Goal: Transaction & Acquisition: Purchase product/service

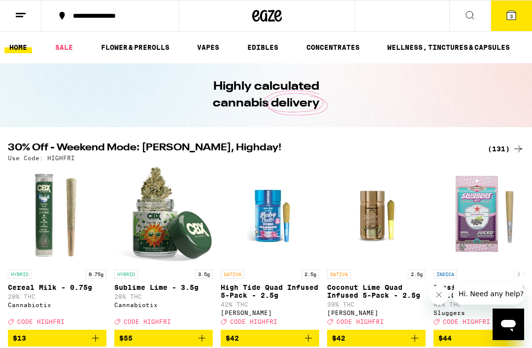
click at [503, 150] on div "(131)" at bounding box center [506, 149] width 36 height 12
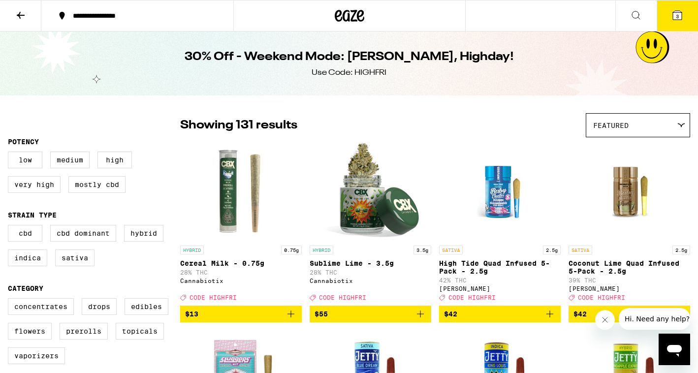
click at [531, 10] on icon at bounding box center [678, 15] width 12 height 12
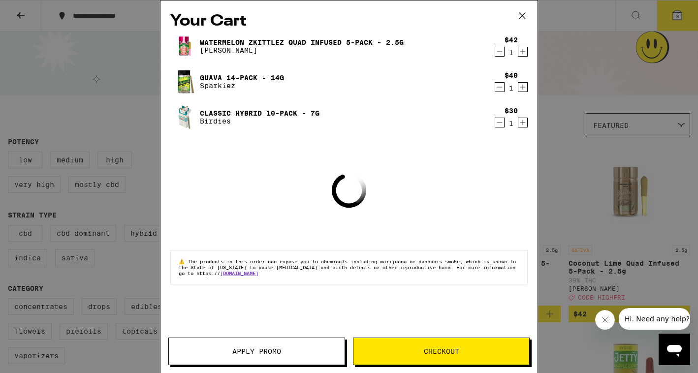
click at [501, 122] on icon "Decrement" at bounding box center [499, 123] width 9 height 12
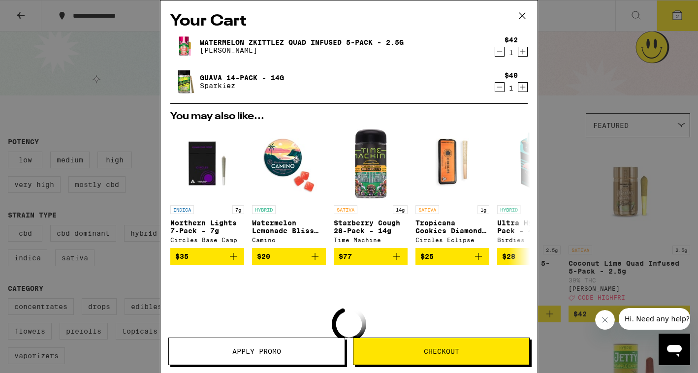
click at [501, 87] on icon "Decrement" at bounding box center [499, 87] width 9 height 12
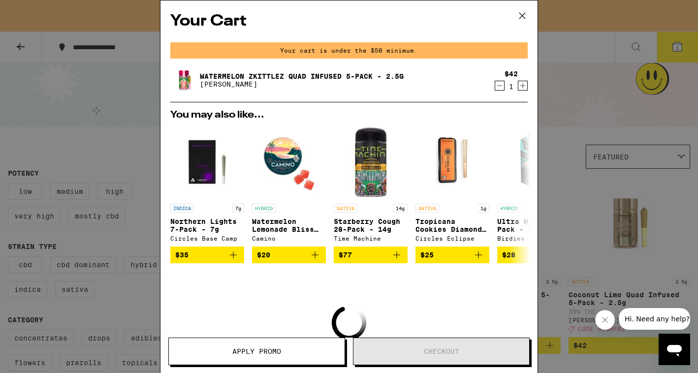
click at [501, 85] on icon "Decrement" at bounding box center [499, 86] width 9 height 12
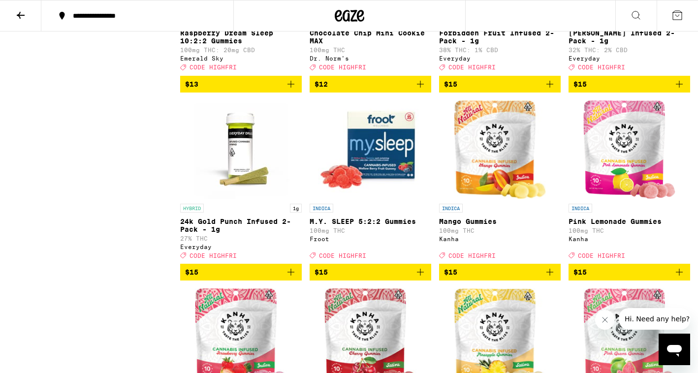
scroll to position [1926, 0]
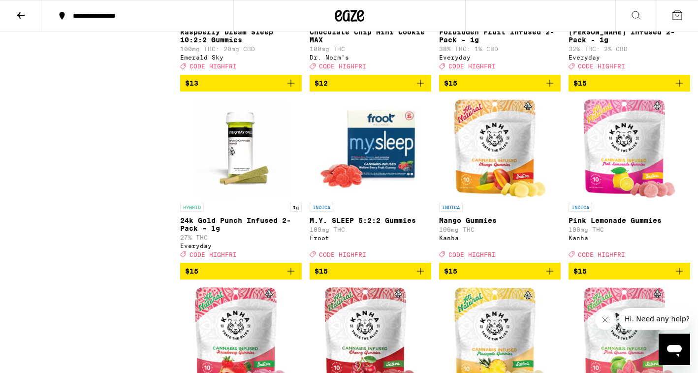
click at [294, 277] on icon "Add to bag" at bounding box center [291, 271] width 12 height 12
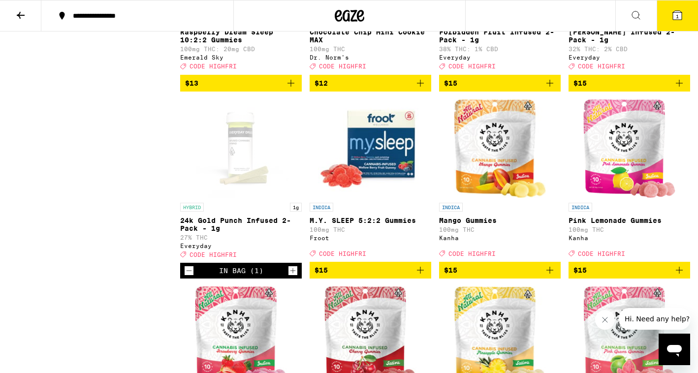
scroll to position [1957, 0]
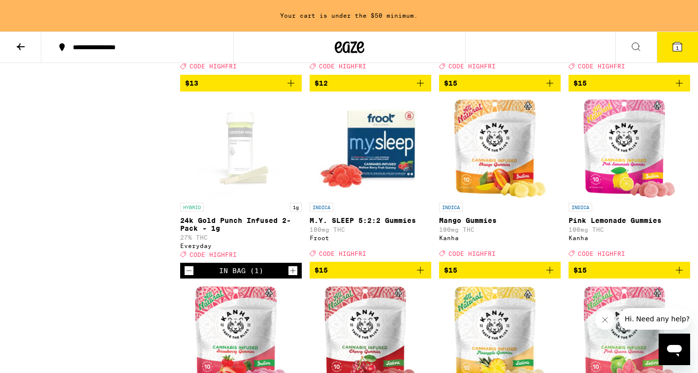
click at [294, 277] on icon "Increment" at bounding box center [293, 271] width 9 height 12
click at [531, 53] on button "2" at bounding box center [677, 47] width 41 height 31
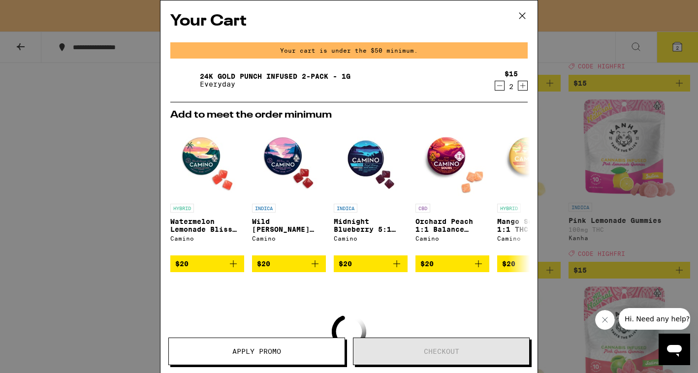
click at [524, 16] on icon at bounding box center [522, 15] width 15 height 15
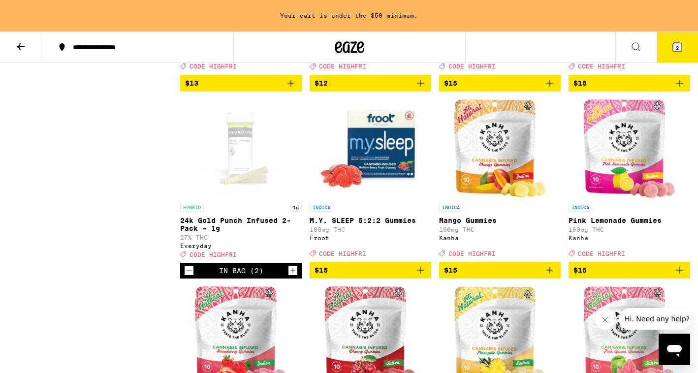
click at [531, 89] on icon "Add to bag" at bounding box center [550, 83] width 12 height 12
click at [531, 90] on icon "Increment" at bounding box center [552, 84] width 9 height 12
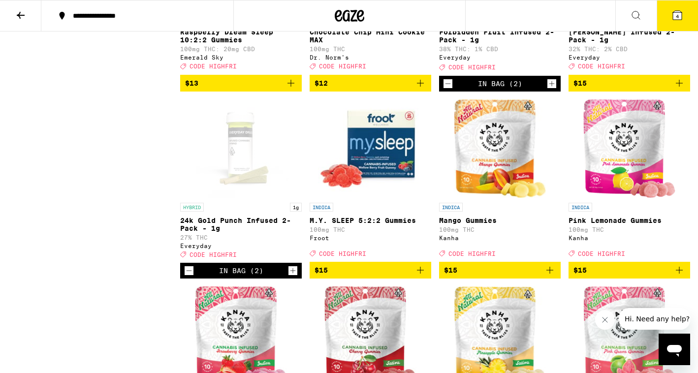
click at [531, 89] on icon "Add to bag" at bounding box center [680, 83] width 12 height 12
click at [531, 90] on icon "Increment" at bounding box center [681, 84] width 9 height 12
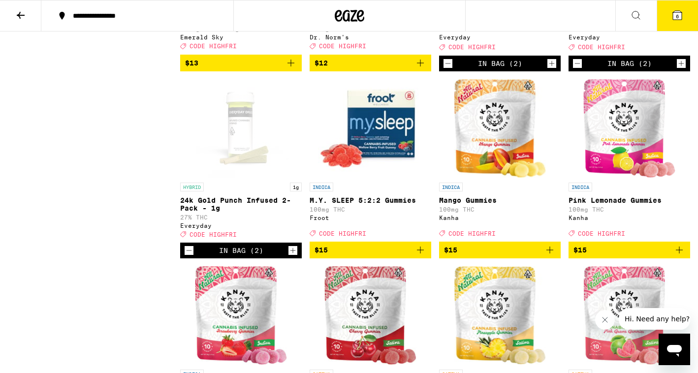
click at [531, 22] on button "6" at bounding box center [677, 15] width 41 height 31
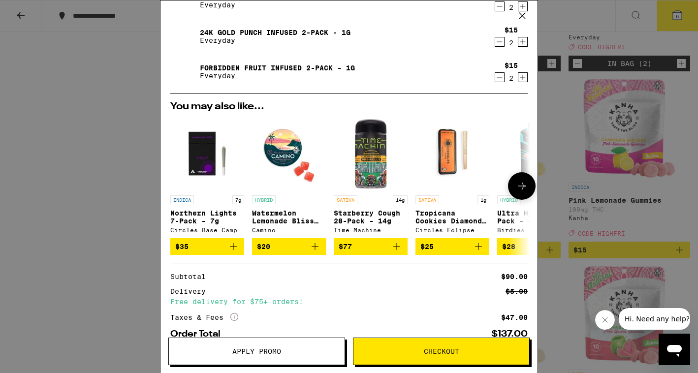
scroll to position [108, 0]
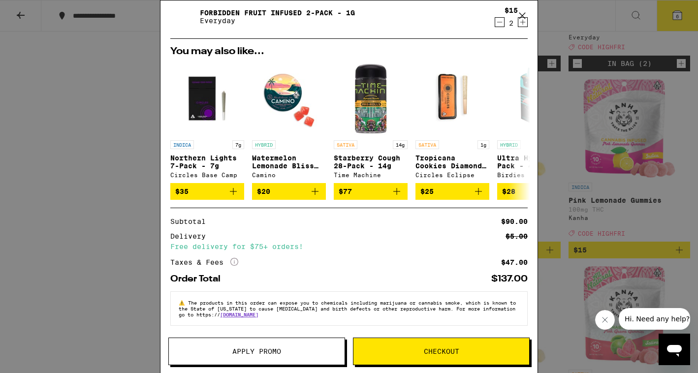
click at [259, 347] on span "Apply Promo" at bounding box center [256, 351] width 49 height 7
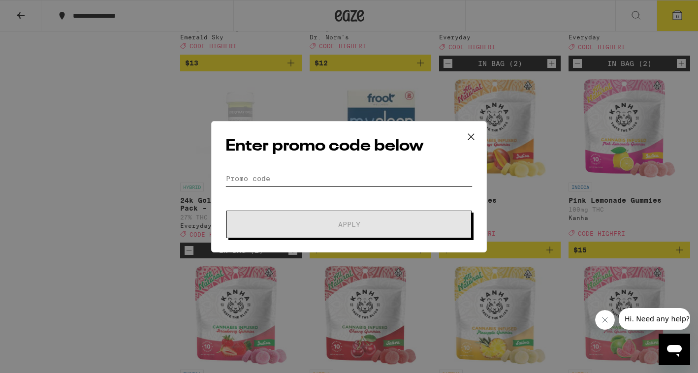
click at [336, 175] on input "Promo Code" at bounding box center [349, 178] width 247 height 15
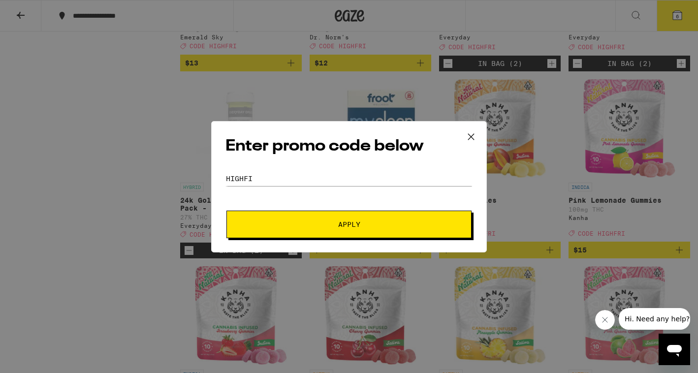
click at [335, 219] on button "Apply" at bounding box center [349, 225] width 245 height 28
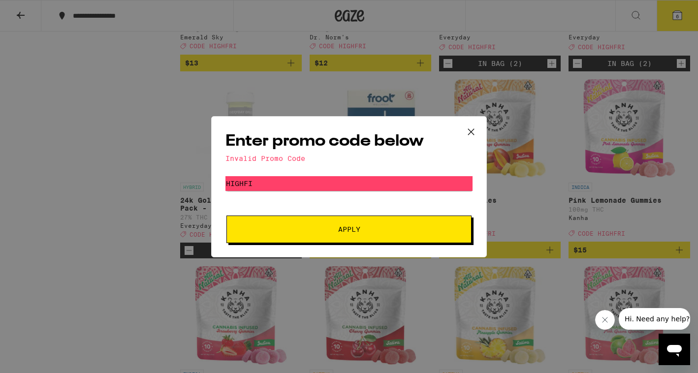
click at [409, 171] on div "Enter promo code below Invalid Promo Code Promo Code HIGHFI Apply" at bounding box center [349, 186] width 276 height 141
click at [402, 179] on input "HIGHFI" at bounding box center [349, 183] width 247 height 15
type input "HIGHFRI"
click at [363, 228] on span "Apply" at bounding box center [349, 229] width 177 height 7
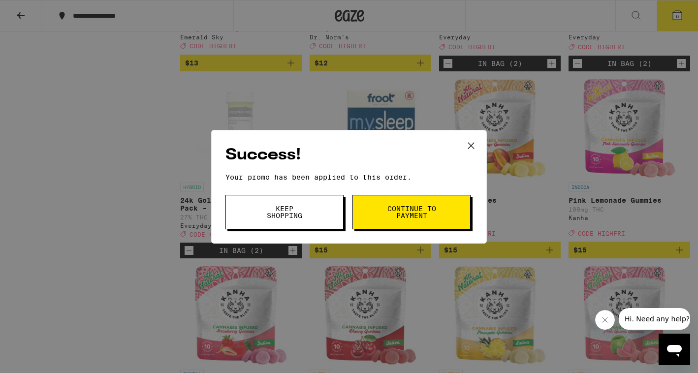
click at [322, 220] on button "Keep Shopping" at bounding box center [285, 212] width 118 height 34
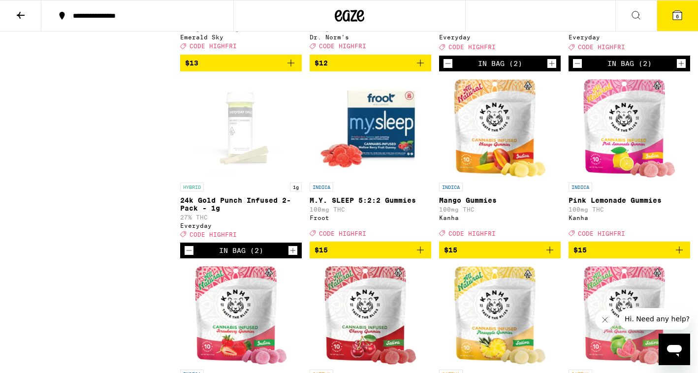
click at [531, 23] on button "6" at bounding box center [677, 15] width 41 height 31
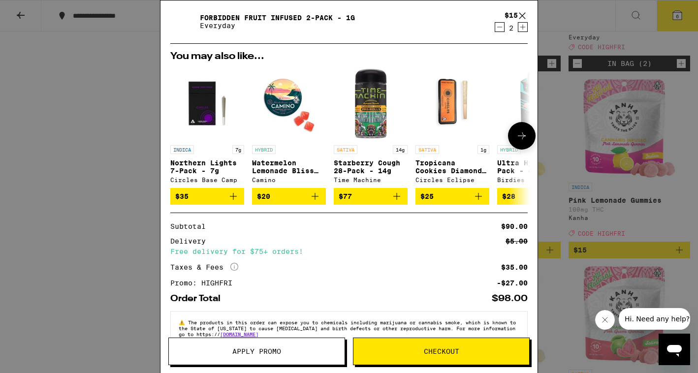
scroll to position [123, 0]
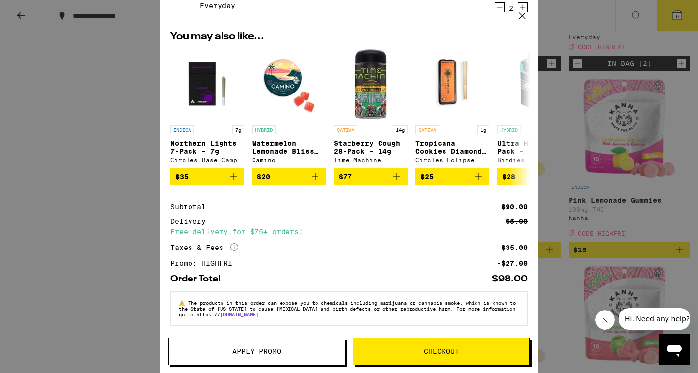
click at [531, 246] on div "Your Cart [PERSON_NAME] Infused 2-Pack - 1g Everyday $15 2 24k Gold Punch Infus…" at bounding box center [349, 186] width 698 height 373
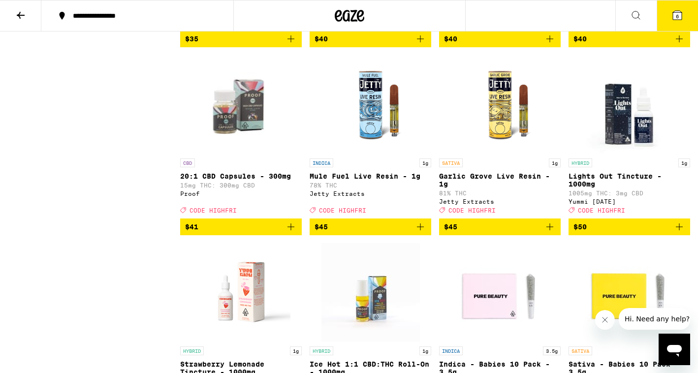
scroll to position [5521, 0]
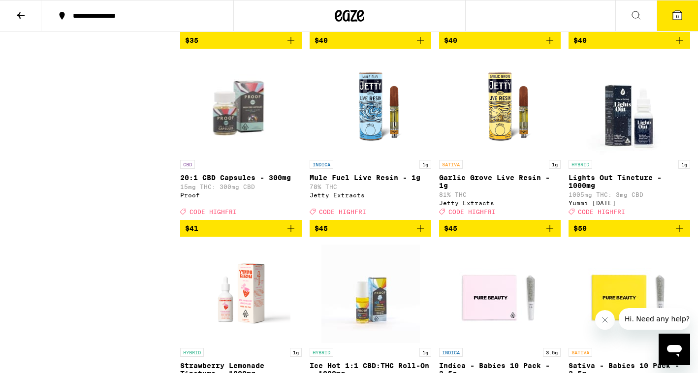
click at [531, 46] on icon "Add to bag" at bounding box center [680, 40] width 12 height 12
click at [531, 22] on button "7" at bounding box center [677, 15] width 41 height 31
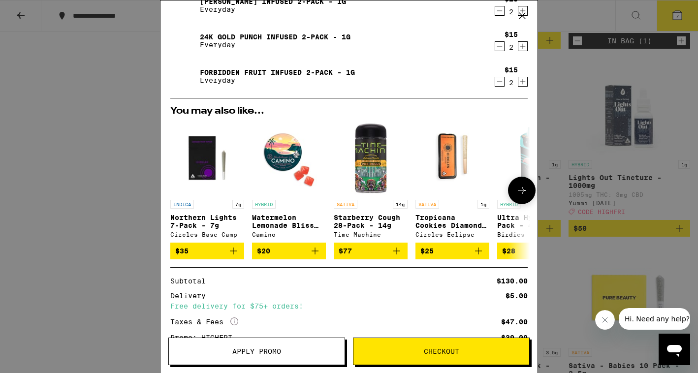
scroll to position [159, 0]
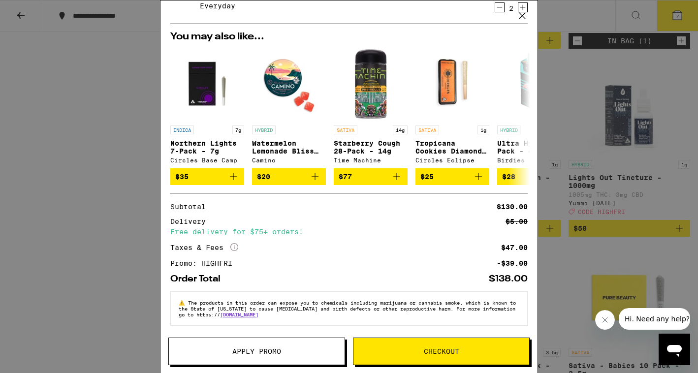
click at [531, 108] on div "Your Cart Guava 14-Pack - 14g Sparkiez $40 1 [PERSON_NAME] Infused 2-Pack - 1g …" at bounding box center [349, 186] width 698 height 373
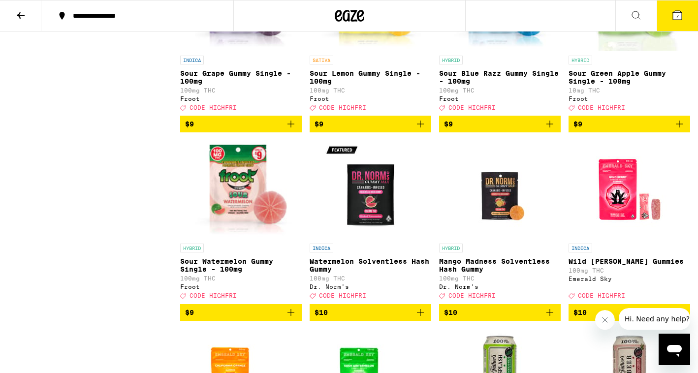
scroll to position [1153, 0]
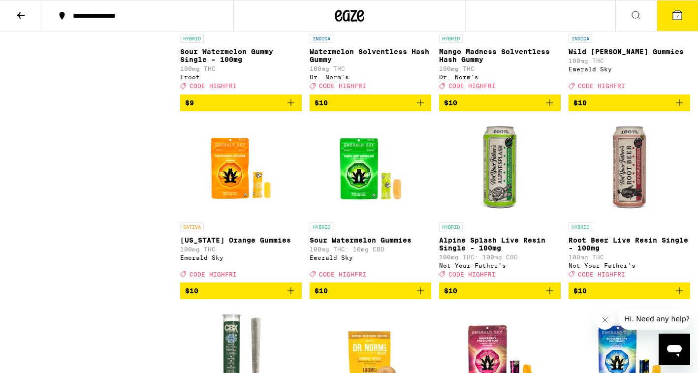
click at [531, 297] on icon "Add to bag" at bounding box center [550, 291] width 12 height 12
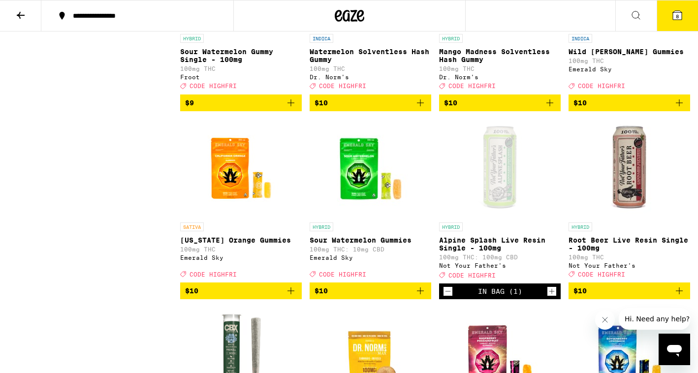
click at [531, 297] on icon "Increment" at bounding box center [552, 292] width 9 height 12
click at [531, 23] on button "9" at bounding box center [677, 15] width 41 height 31
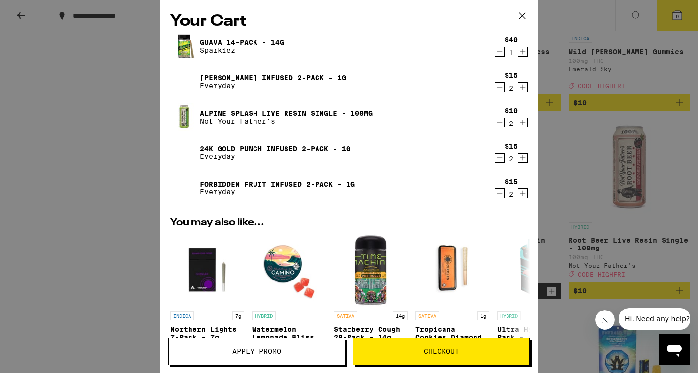
click at [502, 126] on icon "Decrement" at bounding box center [499, 123] width 9 height 12
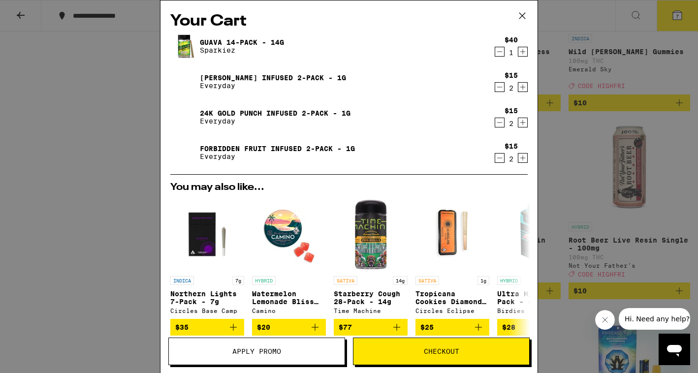
click at [531, 93] on div "Your Cart Guava 14-Pack - 14g Sparkiez $40 1 [PERSON_NAME] Infused 2-Pack - 1g …" at bounding box center [349, 186] width 698 height 373
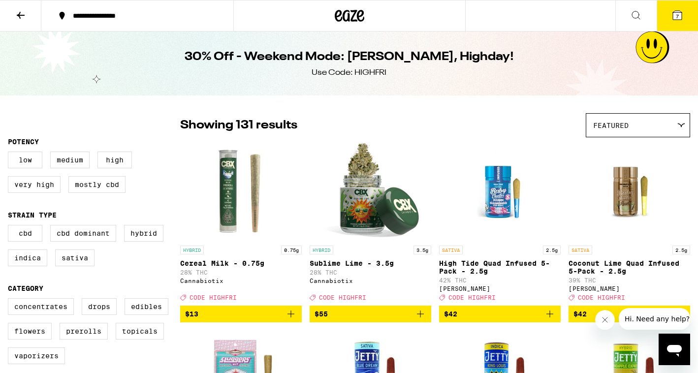
click at [350, 23] on icon at bounding box center [350, 16] width 30 height 18
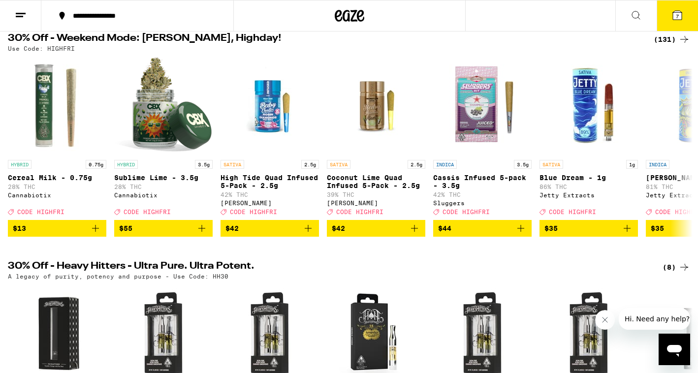
scroll to position [108, 0]
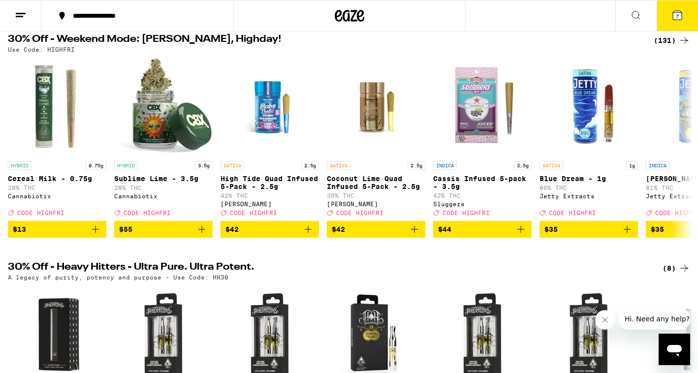
click at [531, 9] on icon at bounding box center [678, 15] width 12 height 12
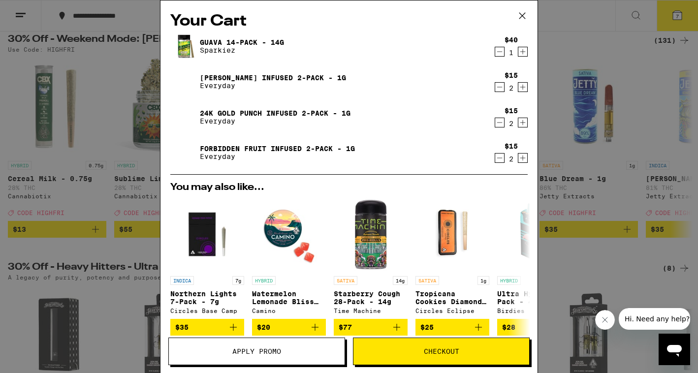
click at [503, 85] on icon "Decrement" at bounding box center [499, 87] width 9 height 12
click at [501, 87] on icon "Decrement" at bounding box center [499, 87] width 5 height 0
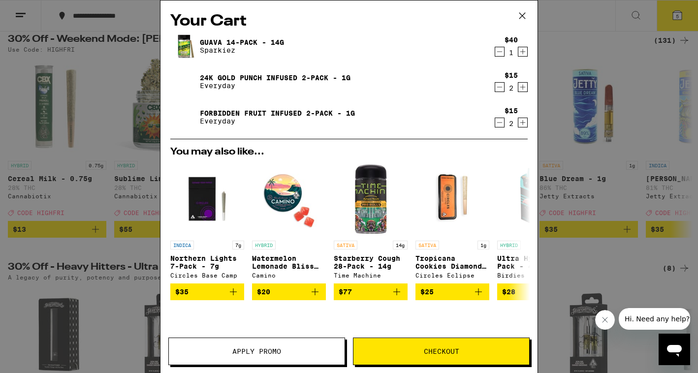
click at [501, 87] on icon "Decrement" at bounding box center [499, 87] width 5 height 0
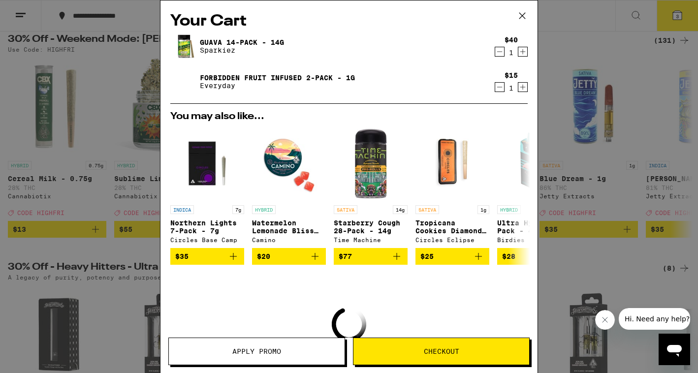
click at [501, 87] on icon "Decrement" at bounding box center [499, 87] width 5 height 0
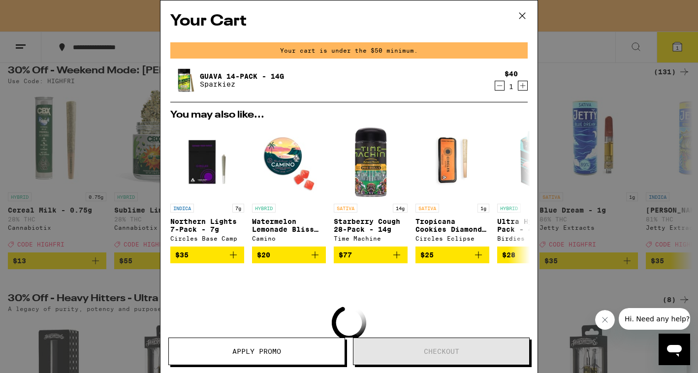
scroll to position [140, 0]
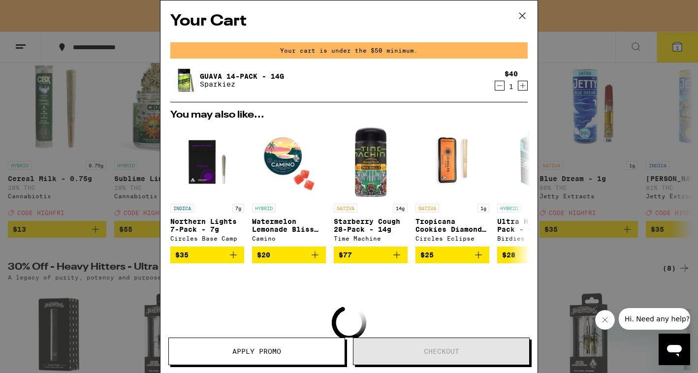
click at [531, 86] on div "Your Cart Your cart is under the $50 minimum. Guava 14-Pack - 14g Sparkiez $40 …" at bounding box center [349, 186] width 698 height 373
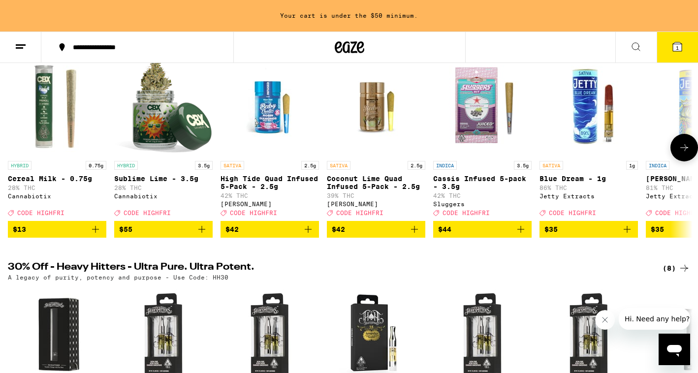
click at [311, 233] on icon "Add to bag" at bounding box center [308, 229] width 7 height 7
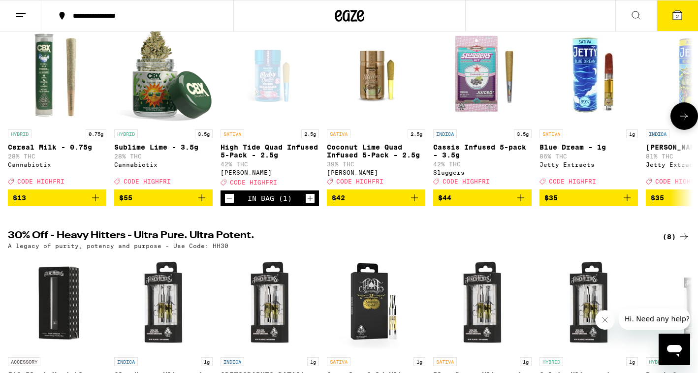
scroll to position [108, 0]
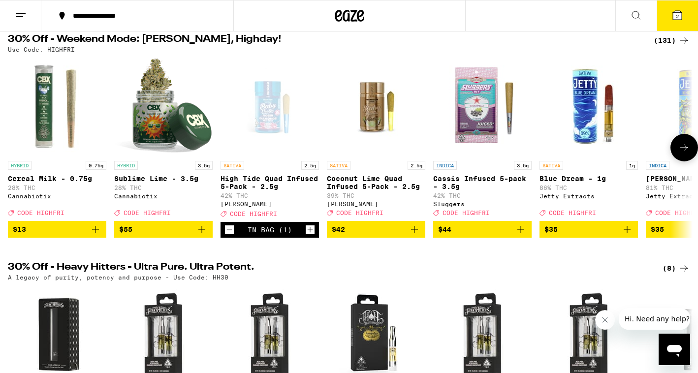
click at [414, 235] on icon "Add to bag" at bounding box center [415, 230] width 12 height 12
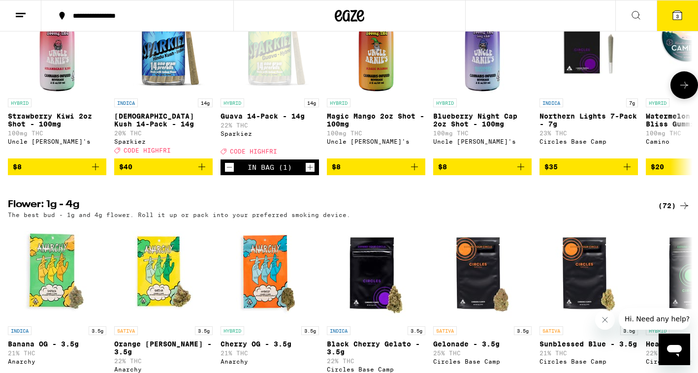
scroll to position [886, 0]
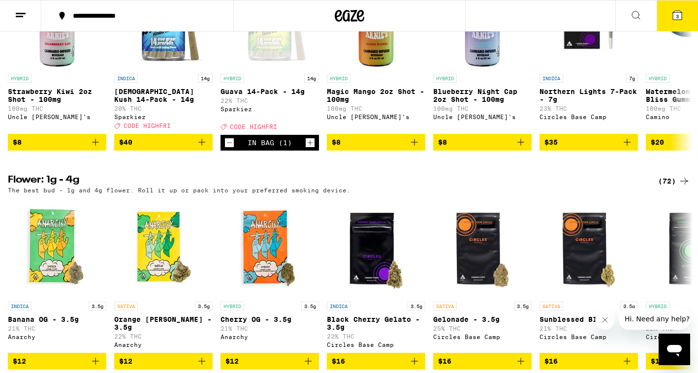
click at [531, 14] on span "3" at bounding box center [677, 16] width 3 height 6
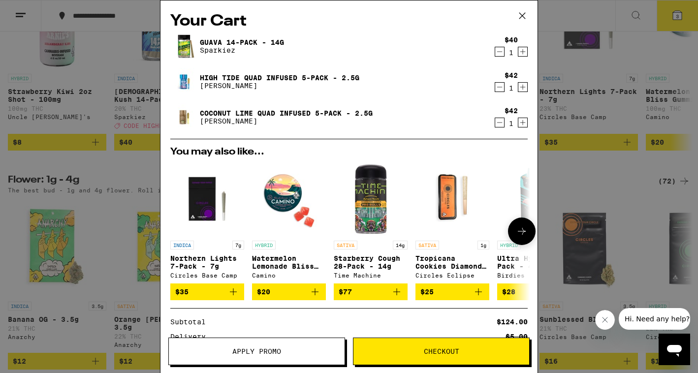
scroll to position [123, 0]
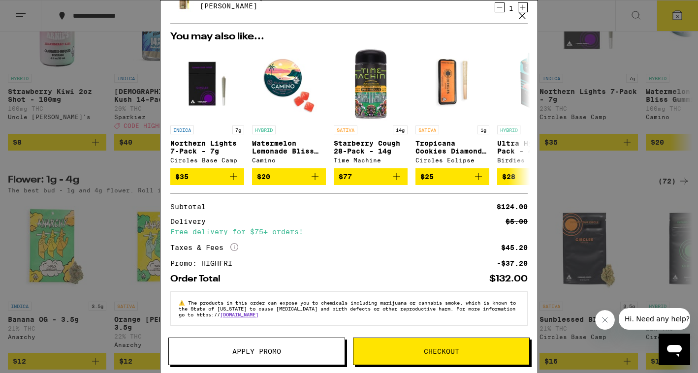
click at [531, 242] on div "Your Cart Guava 14-Pack - 14g Sparkiez $40 1 High Tide Quad Infused 5-Pack - 2.…" at bounding box center [349, 186] width 698 height 373
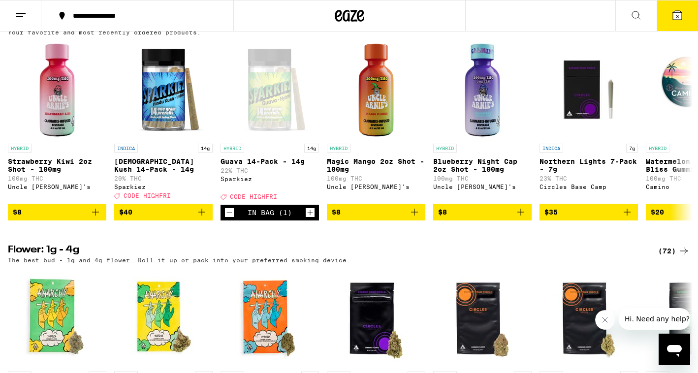
click at [531, 29] on div "(68)" at bounding box center [674, 23] width 32 height 12
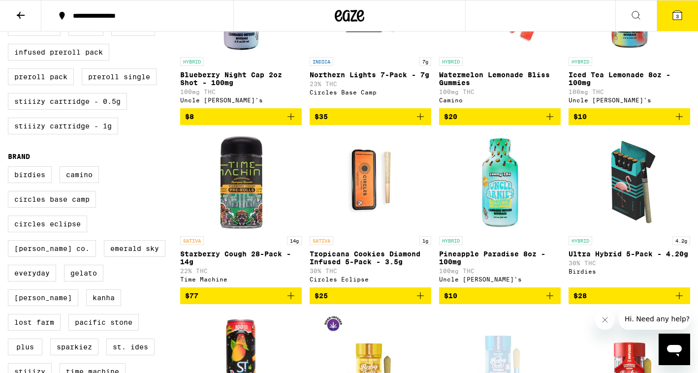
scroll to position [379, 0]
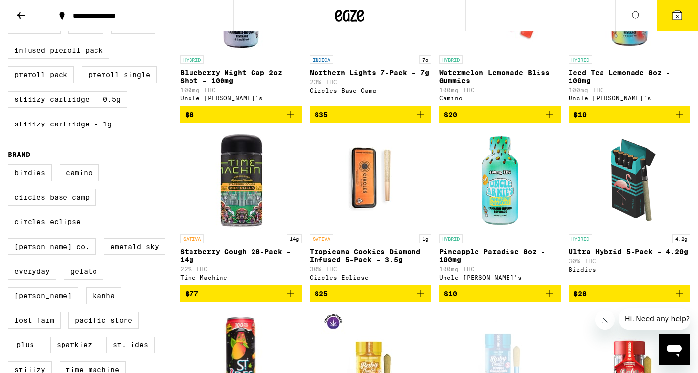
click at [531, 121] on icon "Add to bag" at bounding box center [680, 115] width 12 height 12
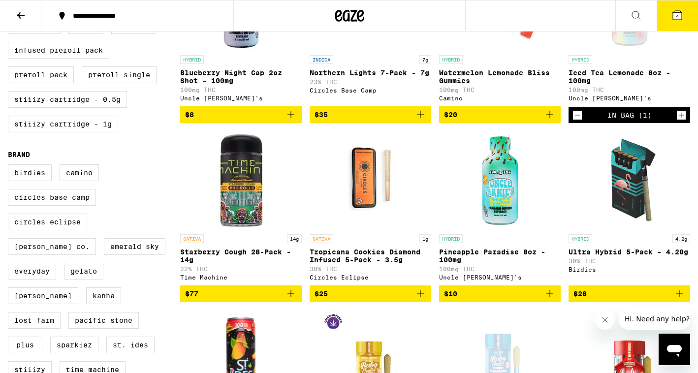
click at [531, 121] on icon "Increment" at bounding box center [681, 115] width 9 height 12
click at [531, 20] on button "5" at bounding box center [677, 15] width 41 height 31
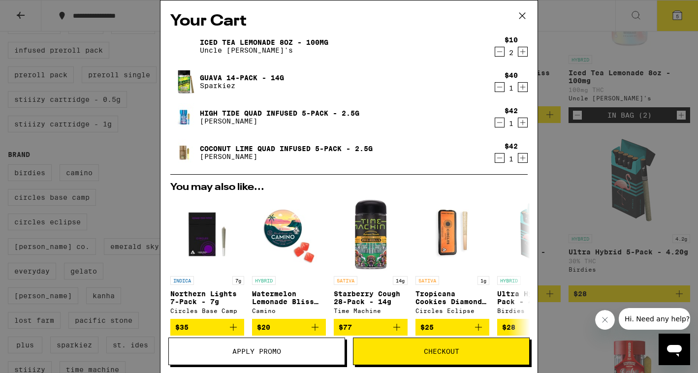
click at [531, 148] on div "Your Cart Iced Tea Lemonade 8oz - 100mg Uncle [PERSON_NAME]'s $10 2 Guava 14-Pa…" at bounding box center [349, 186] width 698 height 373
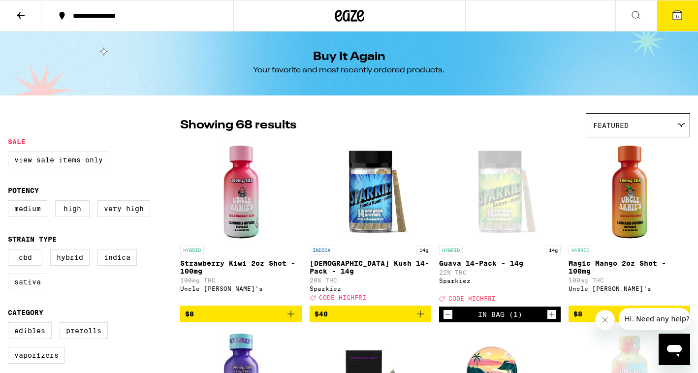
click at [355, 13] on icon at bounding box center [350, 16] width 15 height 12
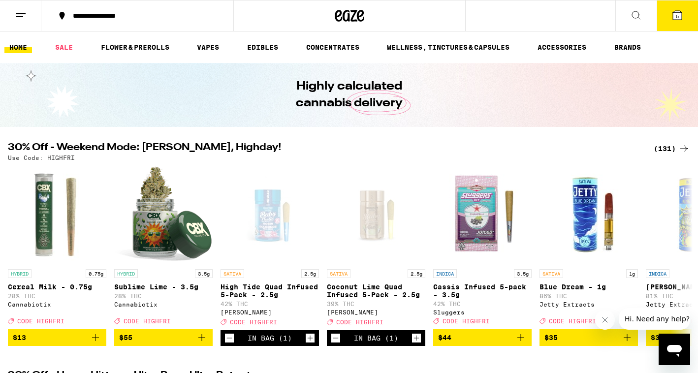
click at [531, 150] on div "(131)" at bounding box center [672, 149] width 36 height 12
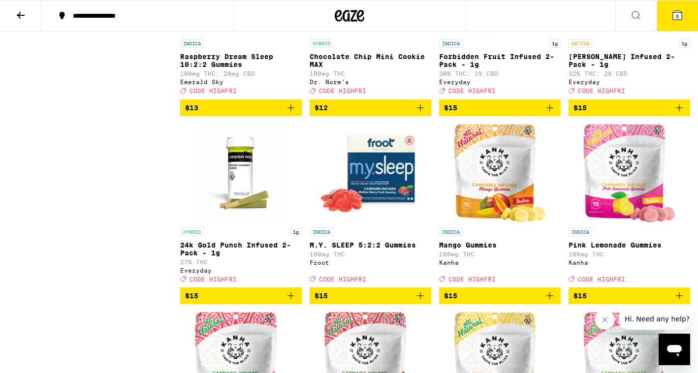
scroll to position [1885, 0]
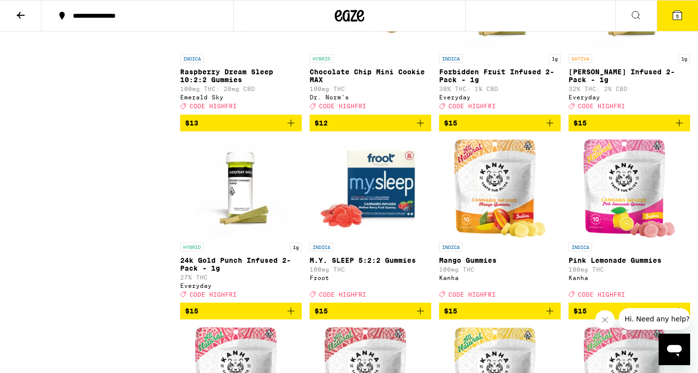
click at [531, 129] on icon "Add to bag" at bounding box center [550, 123] width 12 height 12
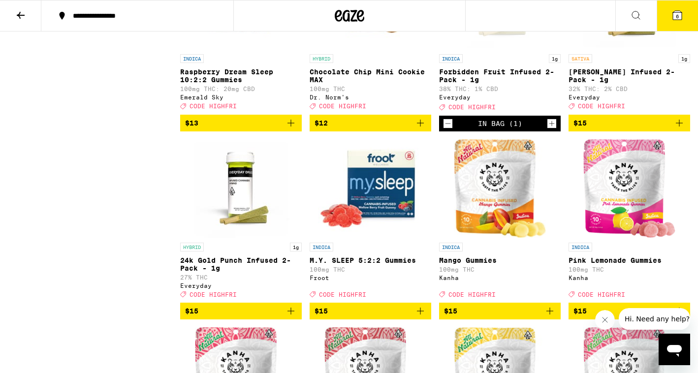
click at [531, 130] on icon "Increment" at bounding box center [552, 124] width 9 height 12
click at [531, 129] on icon "Add to bag" at bounding box center [680, 123] width 12 height 12
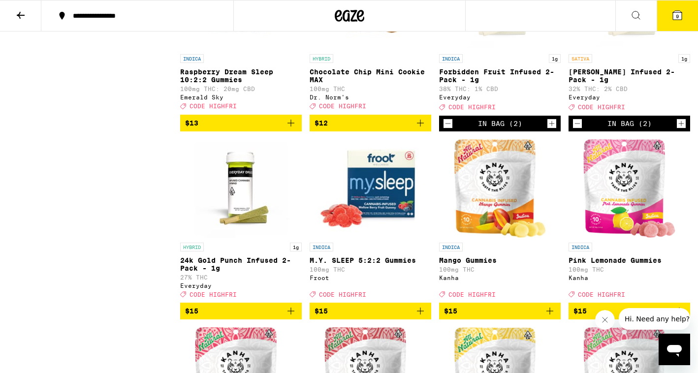
click at [531, 19] on icon at bounding box center [677, 15] width 9 height 9
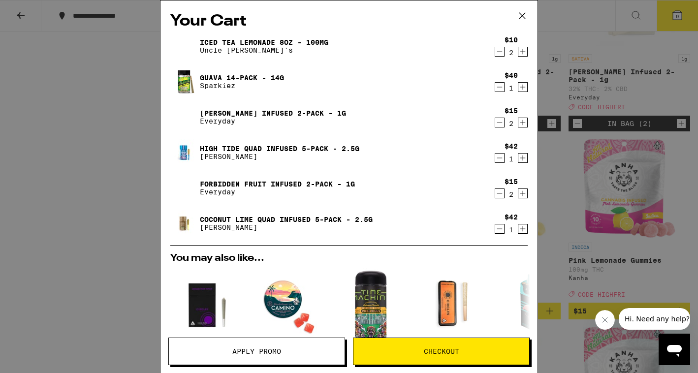
click at [502, 162] on icon "Decrement" at bounding box center [499, 158] width 9 height 12
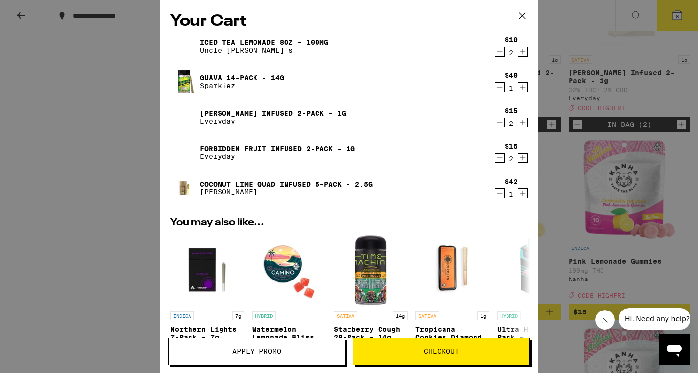
click at [504, 196] on icon "Decrement" at bounding box center [499, 194] width 9 height 12
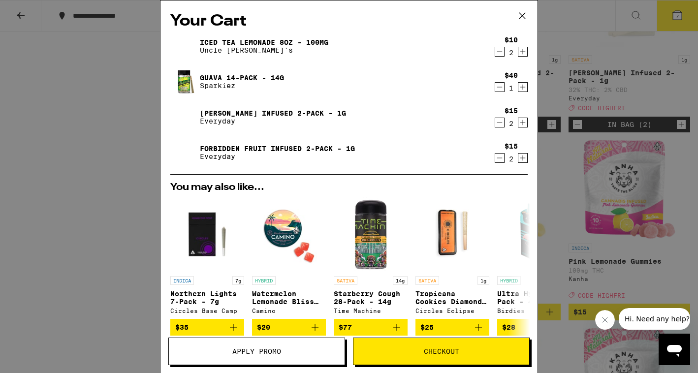
click at [521, 17] on icon at bounding box center [522, 15] width 15 height 15
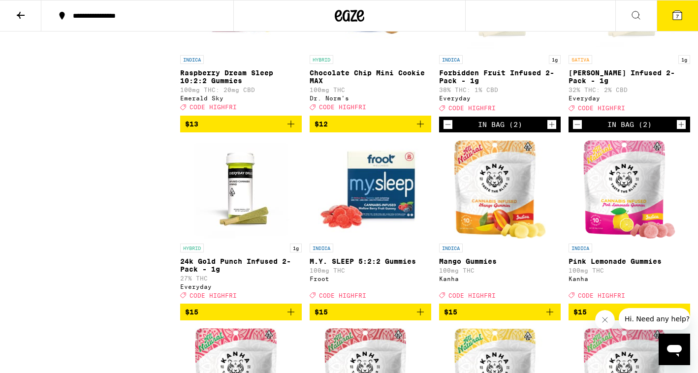
click at [531, 6] on button "7" at bounding box center [677, 15] width 41 height 31
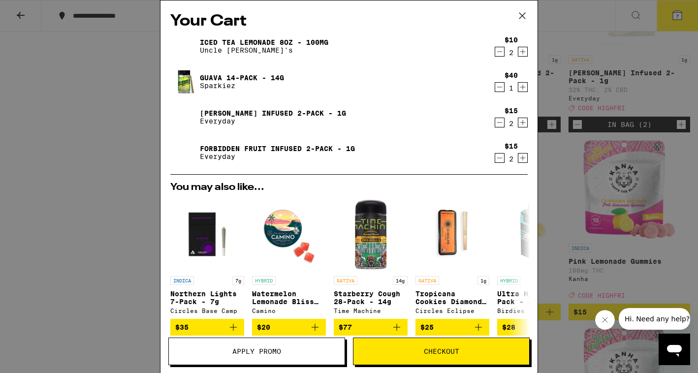
click at [524, 52] on icon "Increment" at bounding box center [523, 52] width 9 height 12
click at [498, 52] on icon "Decrement" at bounding box center [499, 52] width 9 height 12
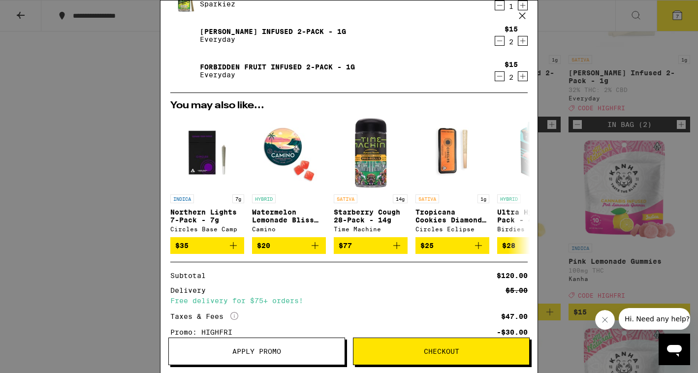
scroll to position [78, 0]
